Goal: Information Seeking & Learning: Learn about a topic

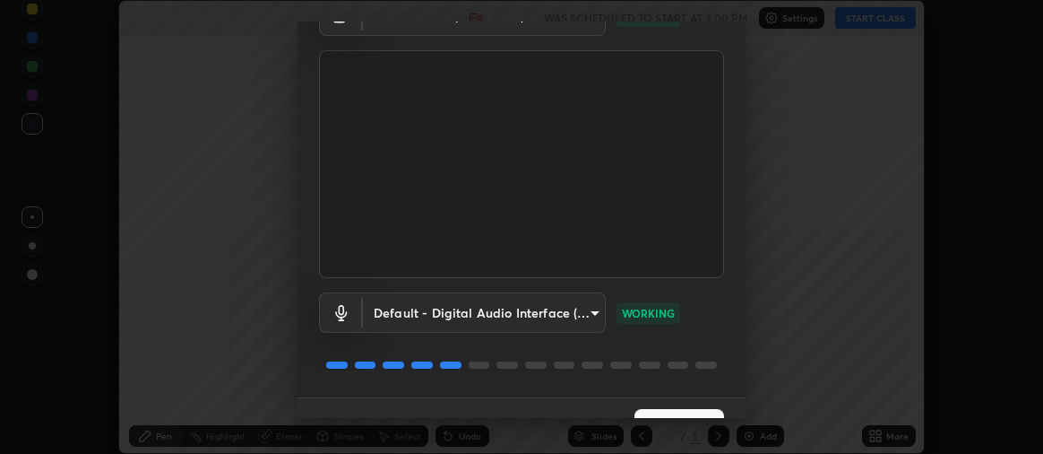
scroll to position [134, 0]
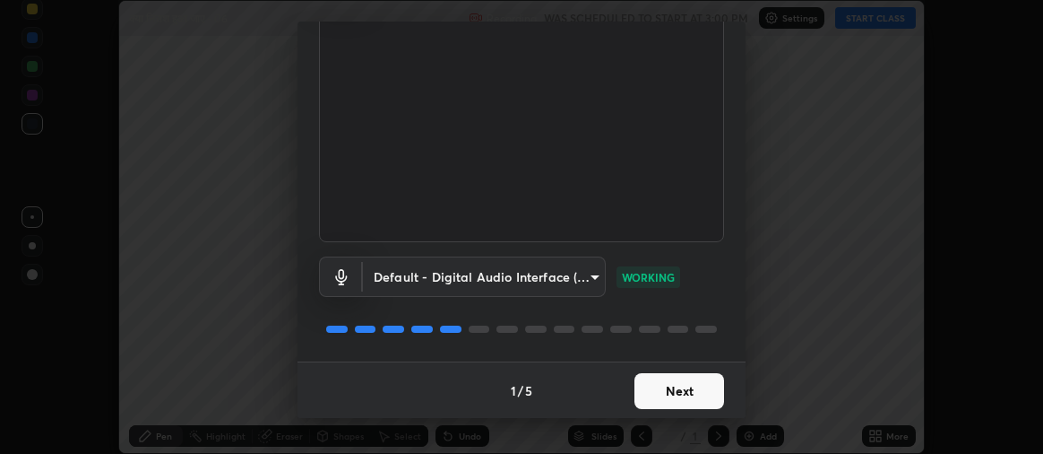
click at [662, 393] on button "Next" at bounding box center [680, 391] width 90 height 36
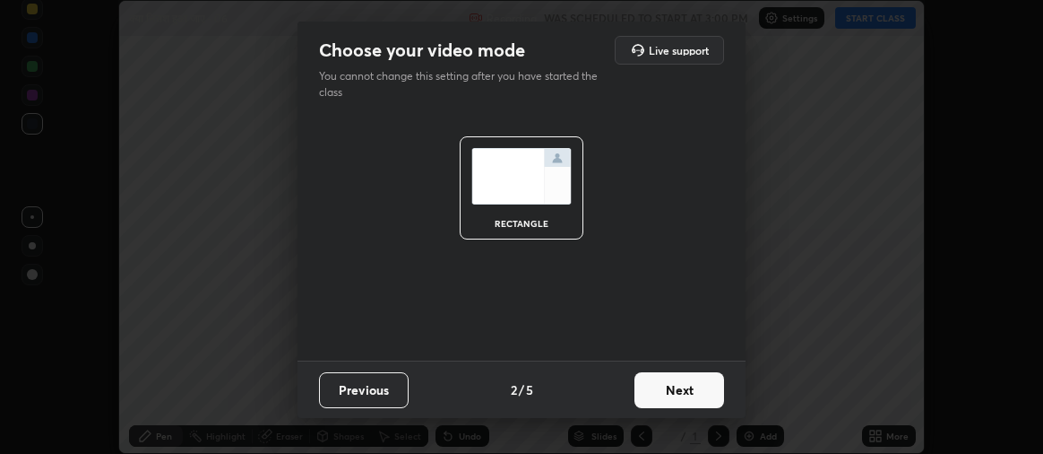
click at [664, 390] on button "Next" at bounding box center [680, 390] width 90 height 36
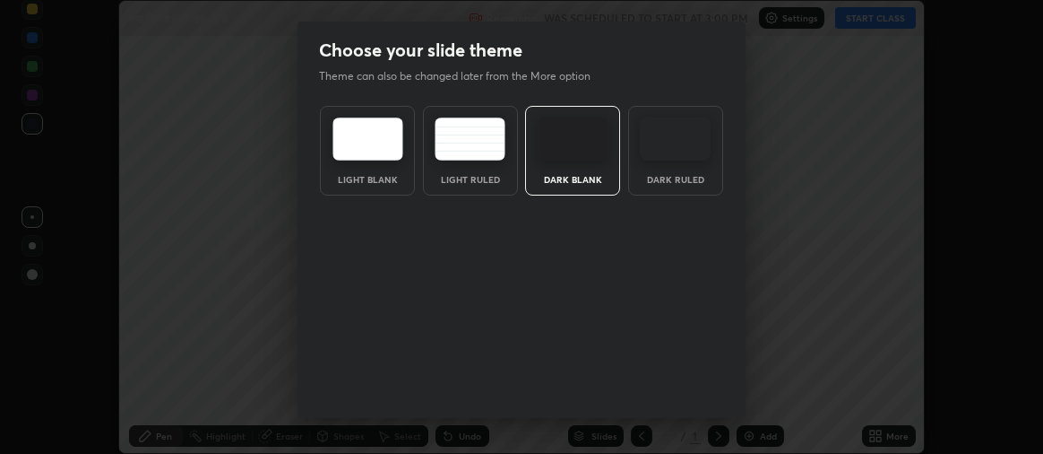
scroll to position [83, 0]
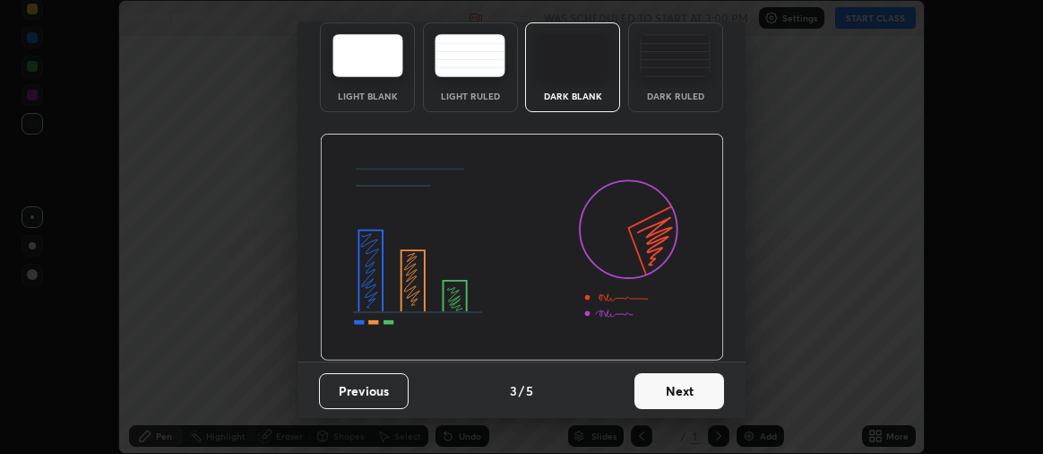
click at [660, 389] on button "Next" at bounding box center [680, 391] width 90 height 36
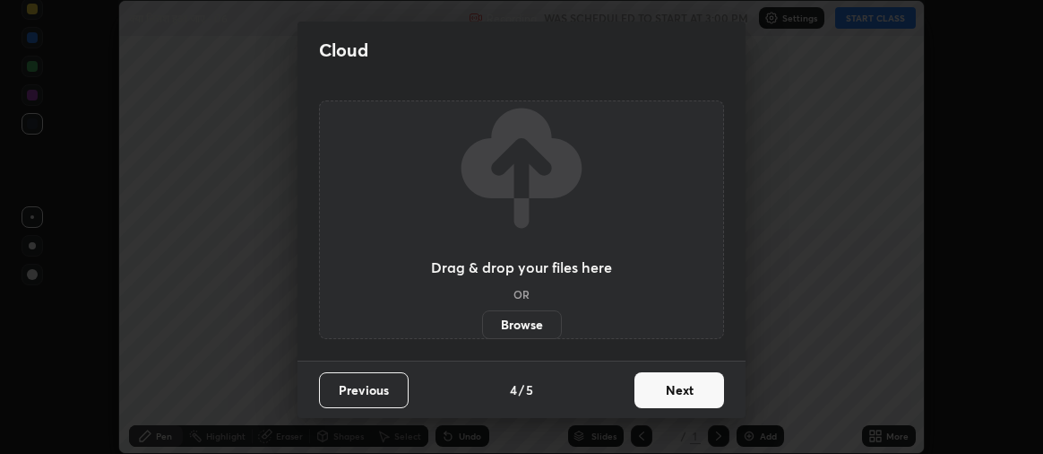
click at [674, 394] on button "Next" at bounding box center [680, 390] width 90 height 36
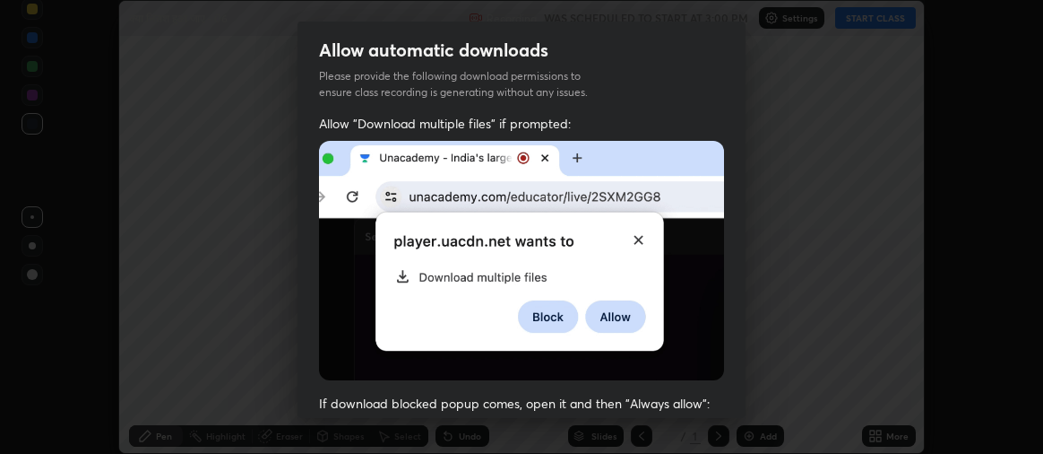
scroll to position [440, 0]
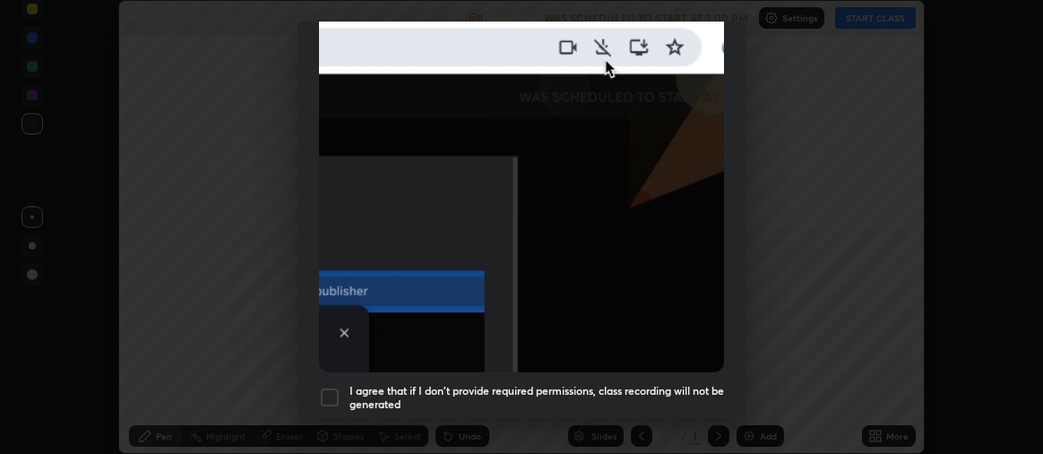
click at [333, 387] on div at bounding box center [330, 397] width 22 height 22
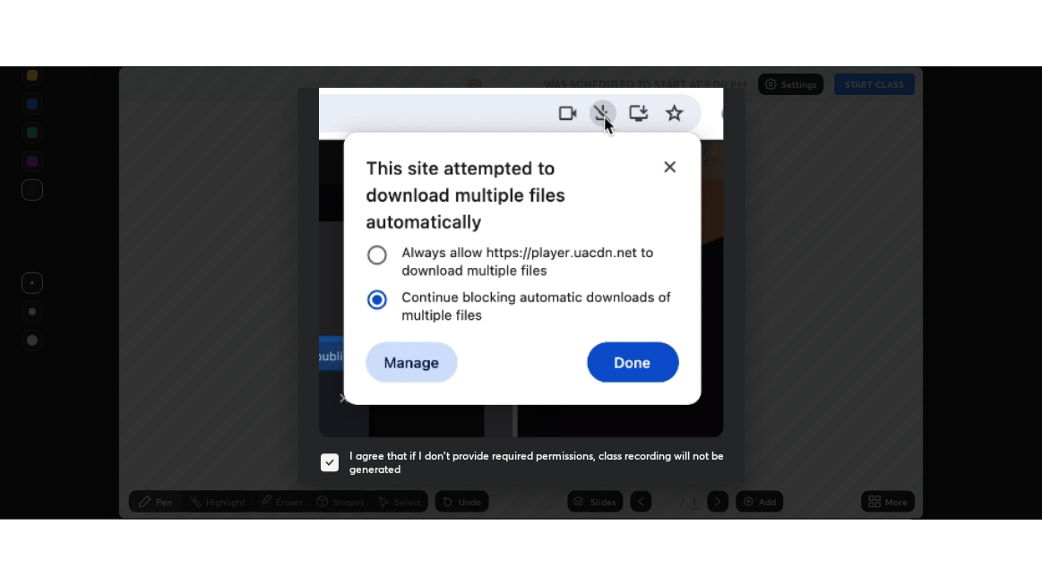
scroll to position [499, 0]
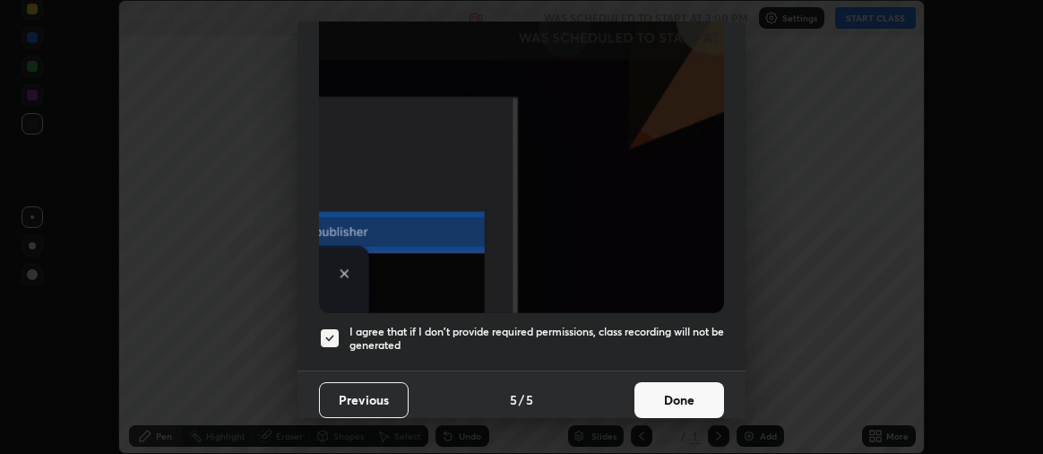
click at [665, 387] on button "Done" at bounding box center [680, 400] width 90 height 36
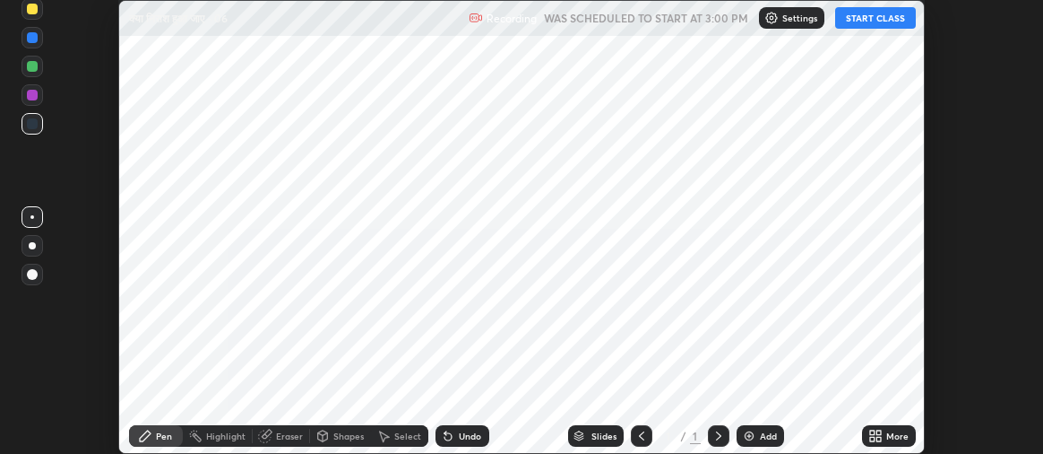
click at [882, 17] on button "START CLASS" at bounding box center [875, 18] width 81 height 22
click at [875, 433] on icon at bounding box center [872, 432] width 4 height 4
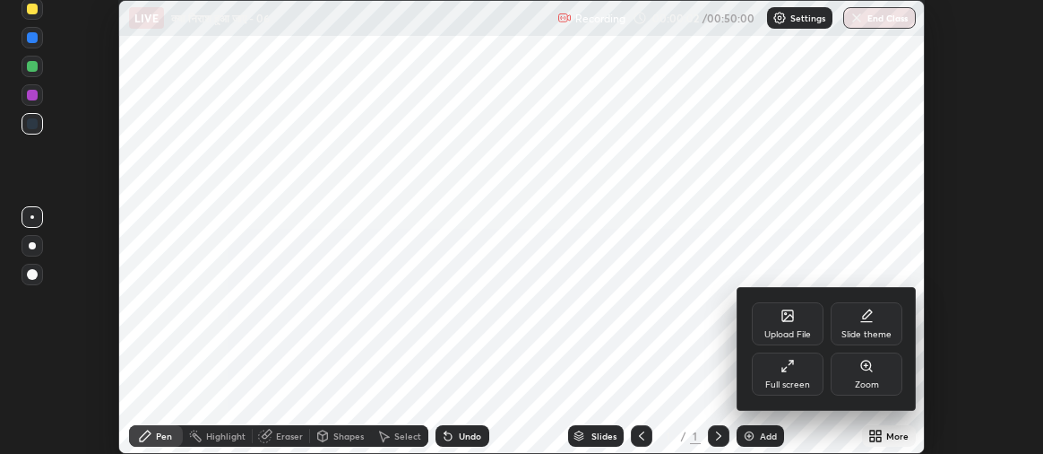
click at [786, 369] on icon at bounding box center [788, 366] width 14 height 14
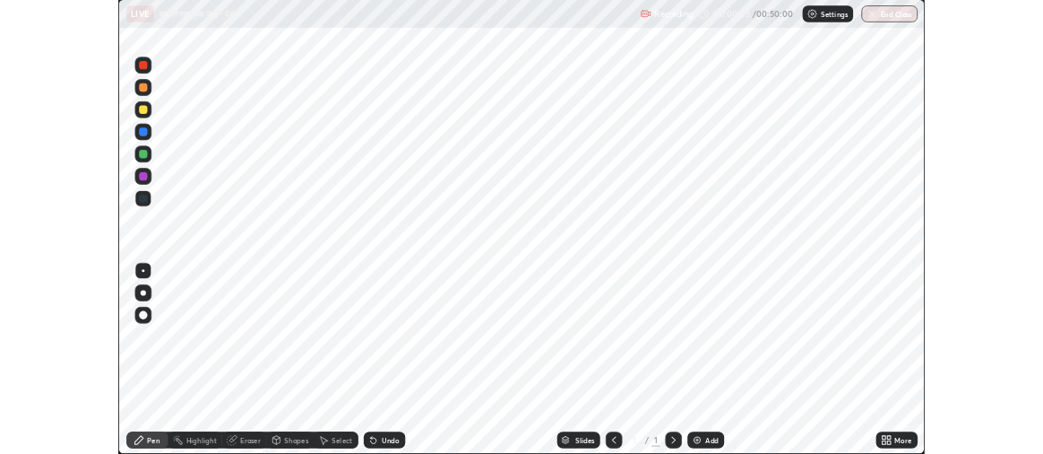
scroll to position [586, 1042]
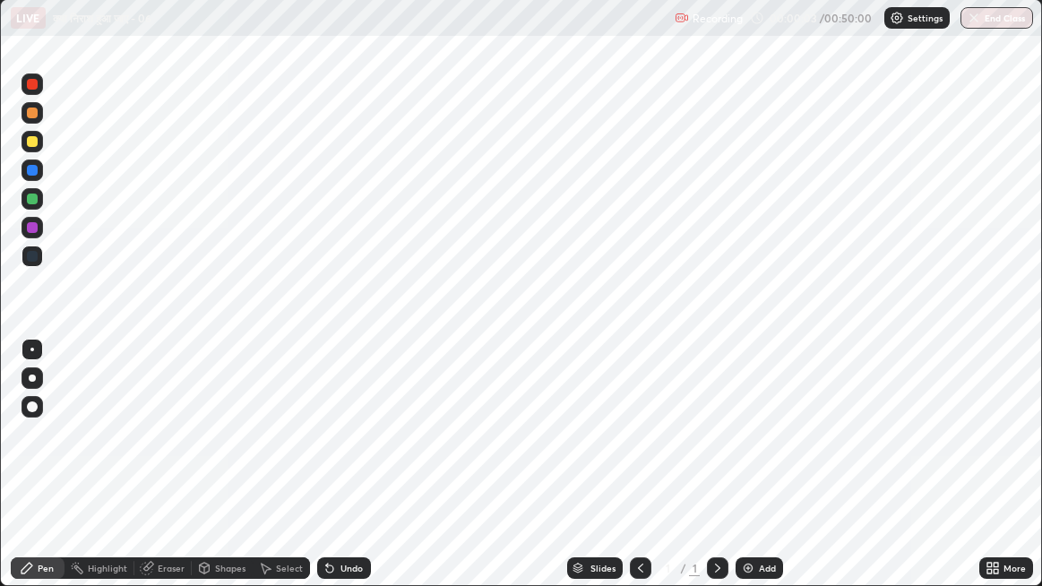
click at [990, 453] on icon at bounding box center [993, 568] width 14 height 14
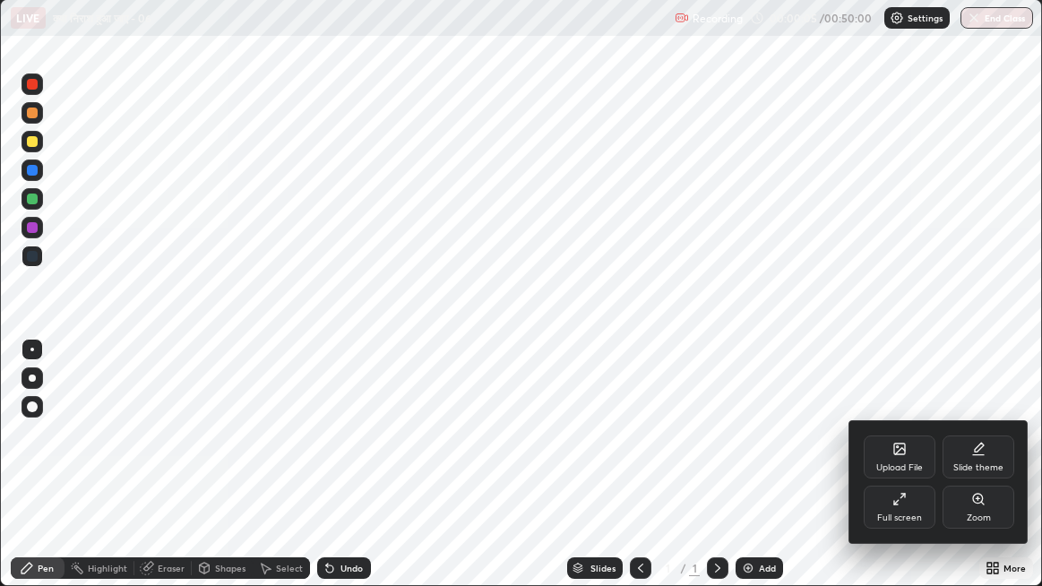
click at [751, 453] on div at bounding box center [521, 293] width 1042 height 586
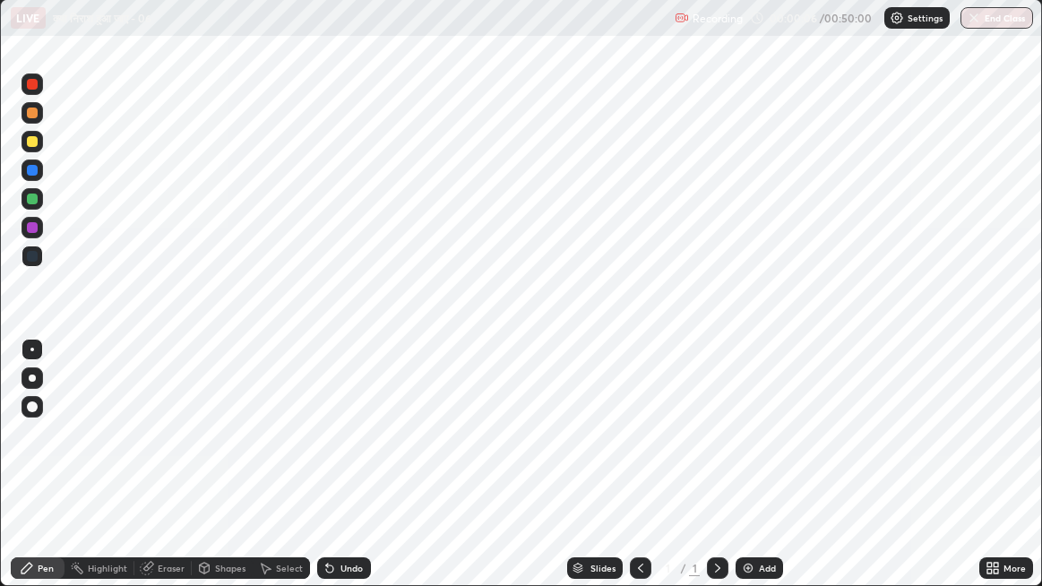
click at [748, 453] on img at bounding box center [748, 568] width 14 height 14
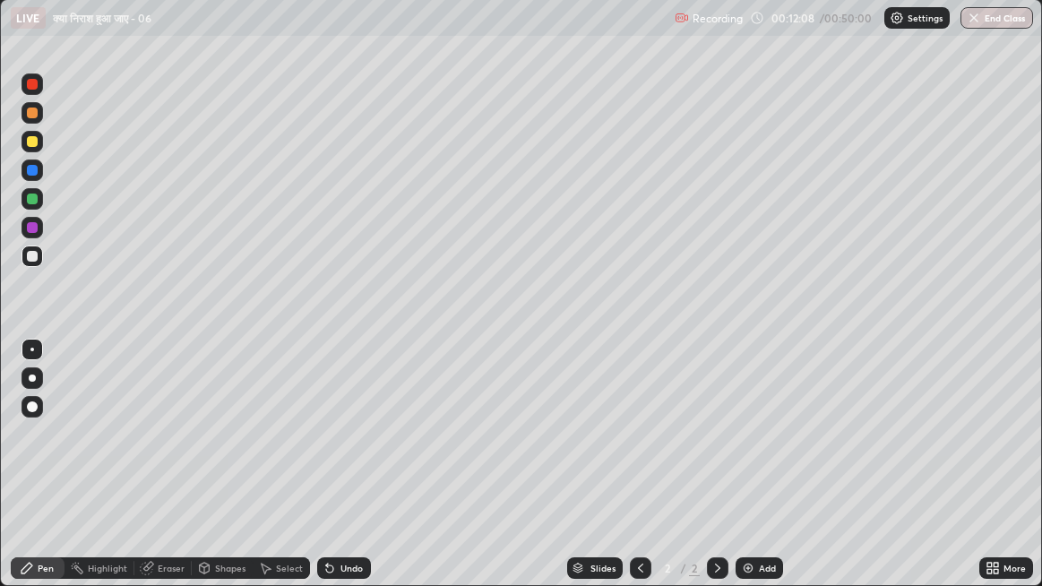
click at [711, 453] on icon at bounding box center [718, 568] width 14 height 14
click at [746, 453] on img at bounding box center [748, 568] width 14 height 14
click at [265, 453] on icon at bounding box center [266, 569] width 10 height 11
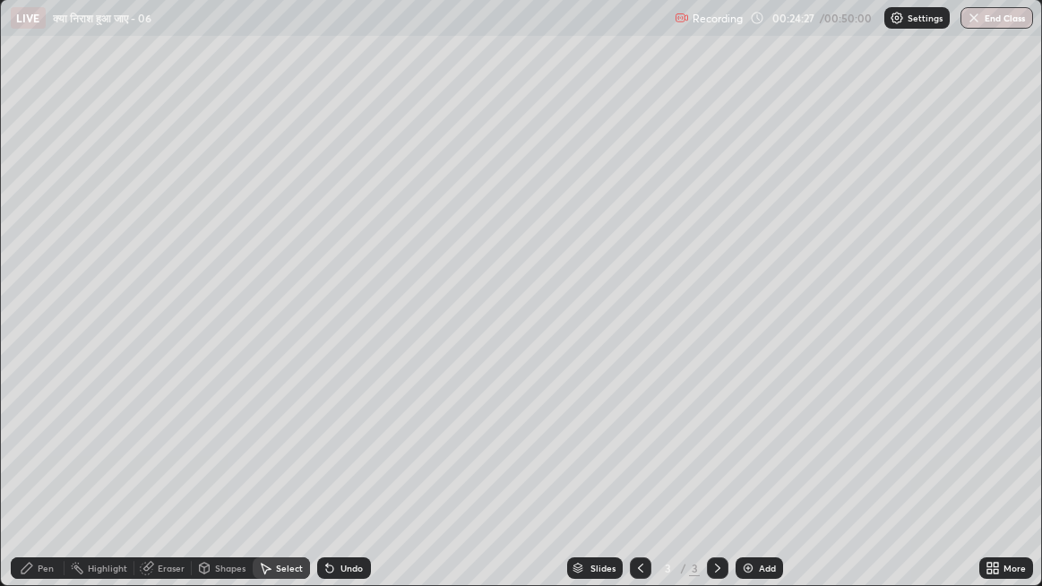
click at [145, 453] on icon at bounding box center [146, 569] width 12 height 12
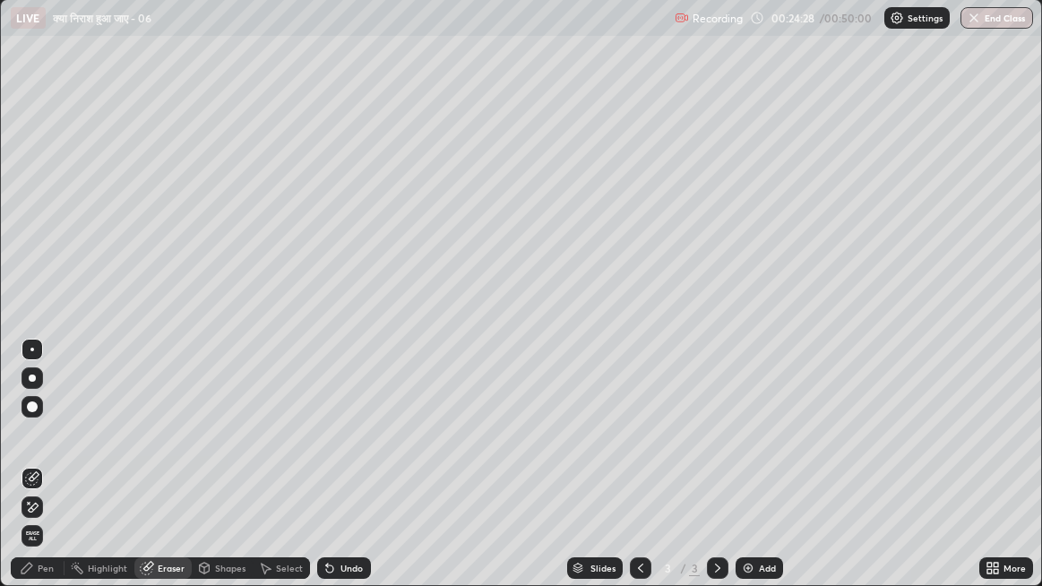
click at [263, 453] on icon at bounding box center [266, 569] width 10 height 11
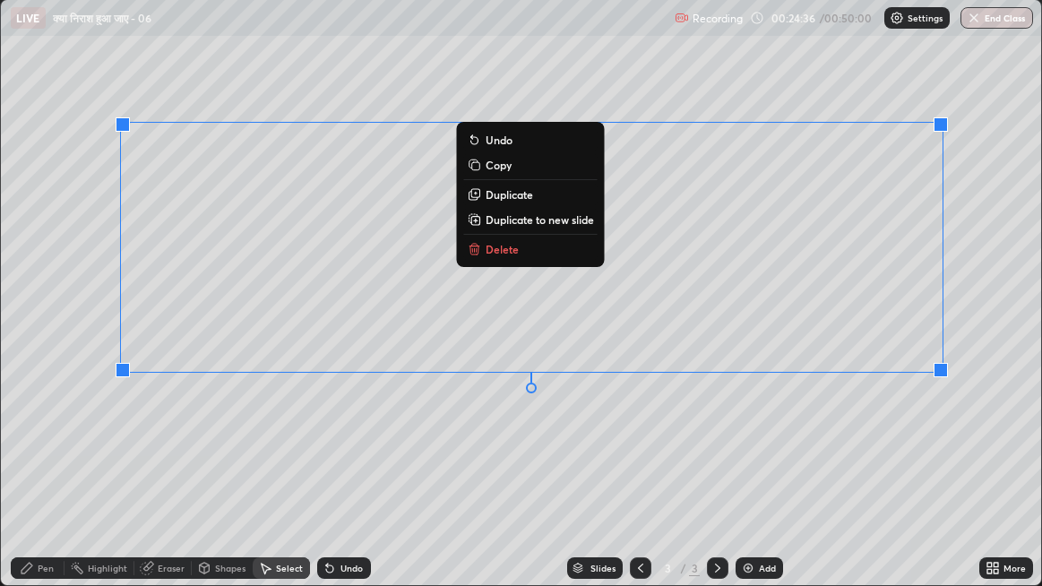
click at [548, 246] on button "Delete" at bounding box center [531, 249] width 134 height 22
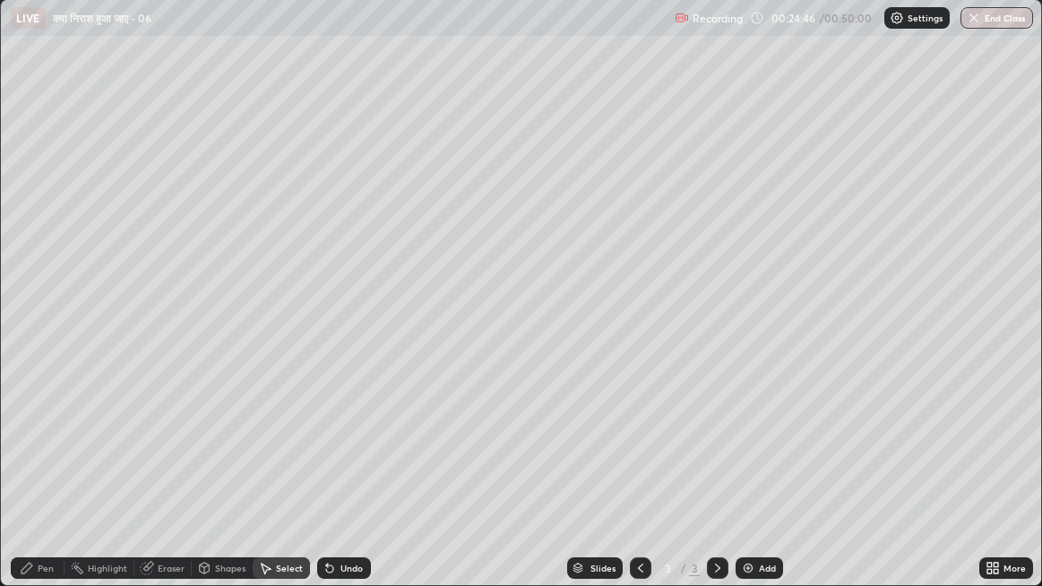
click at [333, 453] on icon at bounding box center [330, 568] width 14 height 14
click at [745, 453] on img at bounding box center [748, 568] width 14 height 14
click at [48, 453] on div "Pen" at bounding box center [46, 568] width 16 height 9
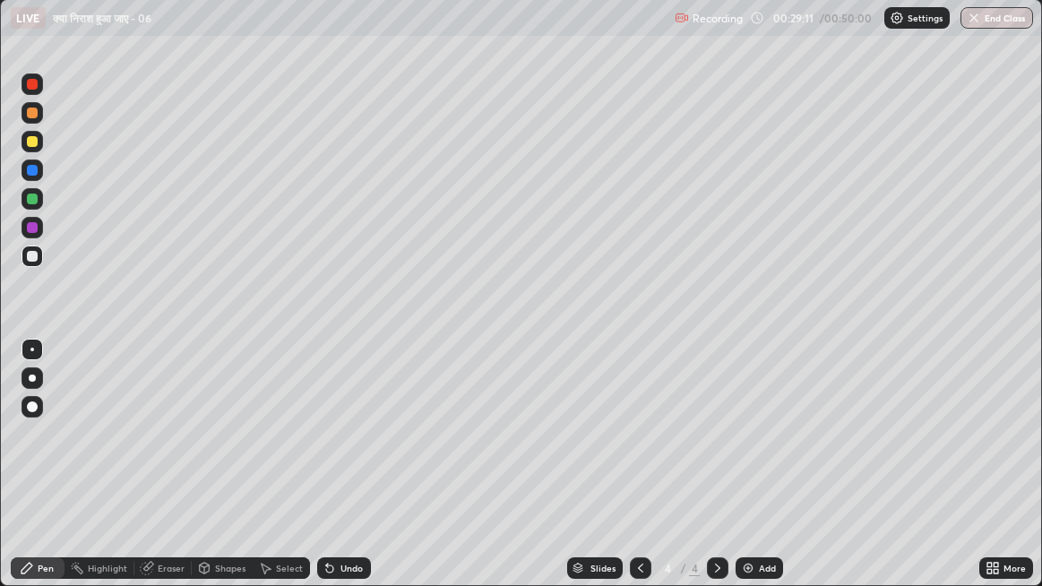
click at [149, 453] on icon at bounding box center [146, 569] width 12 height 12
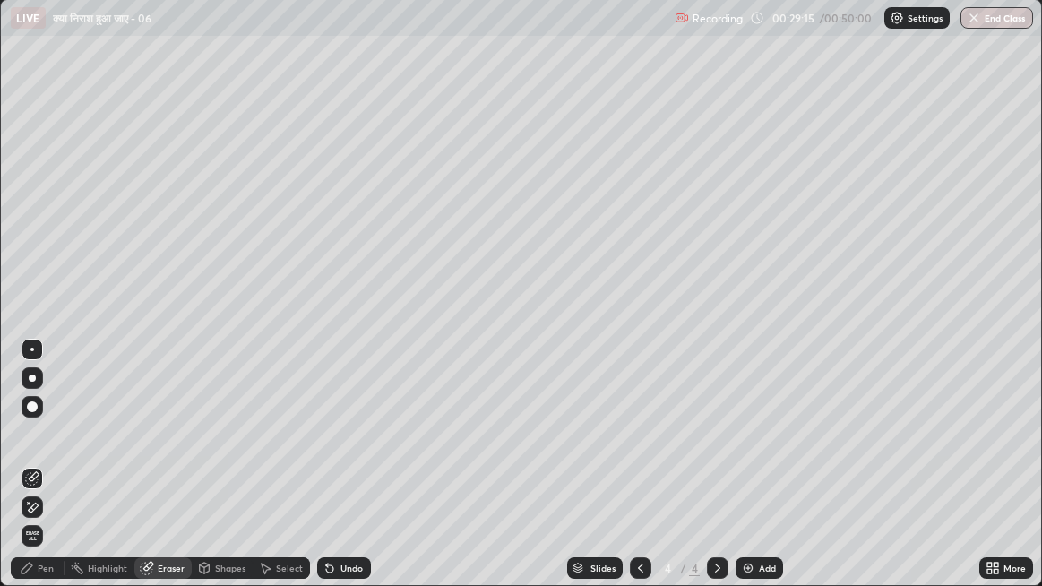
click at [41, 453] on div "Pen" at bounding box center [46, 568] width 16 height 9
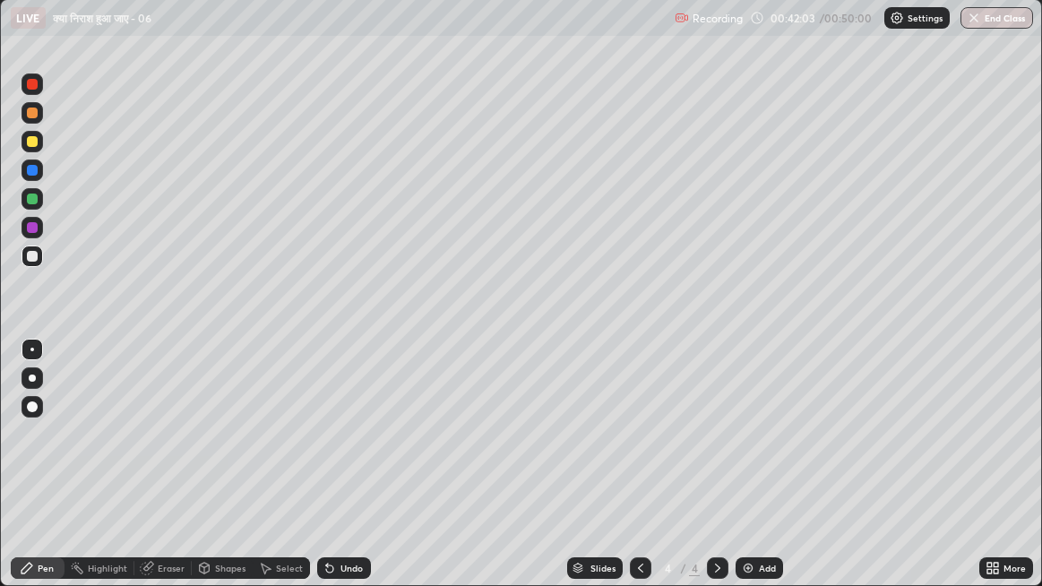
click at [974, 22] on img "button" at bounding box center [974, 18] width 14 height 14
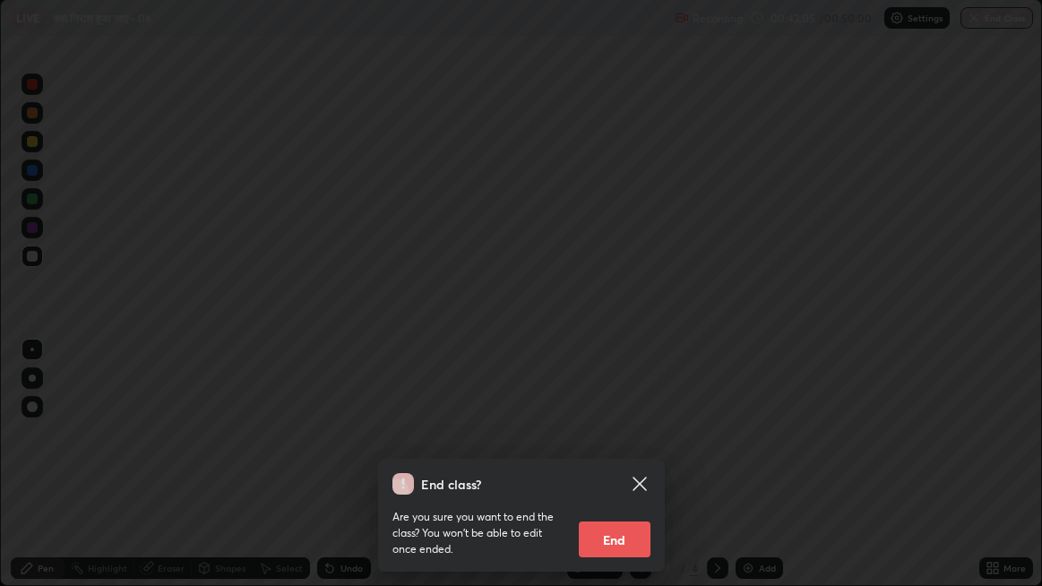
click at [630, 453] on button "End" at bounding box center [615, 540] width 72 height 36
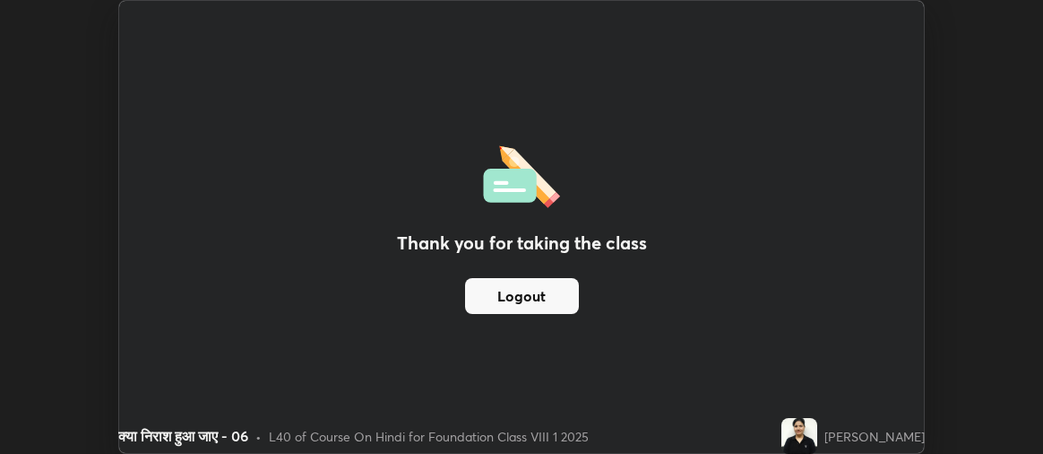
scroll to position [454, 1043]
click at [817, 429] on img at bounding box center [800, 436] width 36 height 36
click at [817, 433] on img at bounding box center [800, 436] width 36 height 36
click at [817, 428] on img at bounding box center [800, 436] width 36 height 36
click at [805, 393] on div "Thank you for taking the class Logout" at bounding box center [521, 227] width 805 height 452
